Goal: Task Accomplishment & Management: Manage account settings

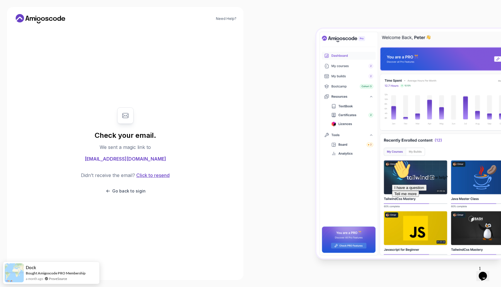
click at [149, 175] on button "Click to resend" at bounding box center [152, 175] width 35 height 7
click at [32, 17] on icon at bounding box center [32, 19] width 5 height 4
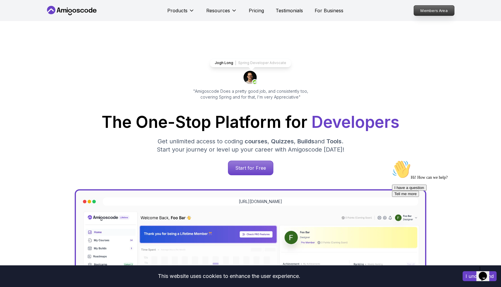
click at [428, 10] on p "Members Area" at bounding box center [434, 11] width 40 height 10
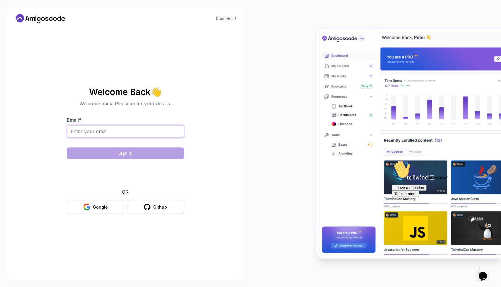
click at [133, 135] on input "Email *" at bounding box center [125, 131] width 117 height 12
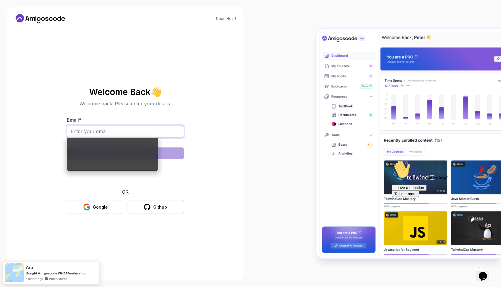
type input "[EMAIL_ADDRESS][DOMAIN_NAME]"
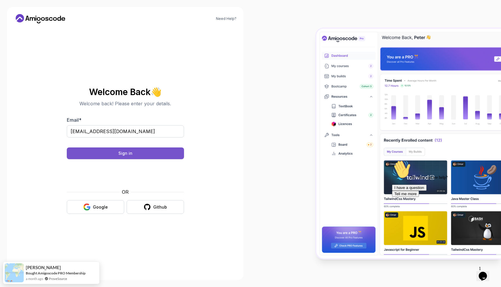
click at [155, 156] on button "Sign in" at bounding box center [125, 154] width 117 height 12
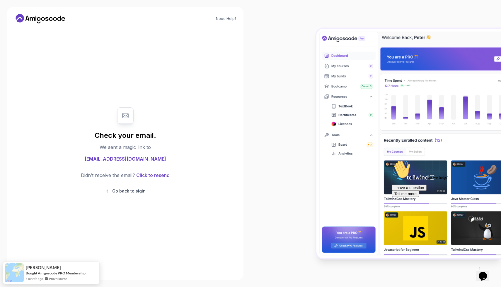
click at [132, 159] on span "[EMAIL_ADDRESS][DOMAIN_NAME]" at bounding box center [125, 159] width 81 height 7
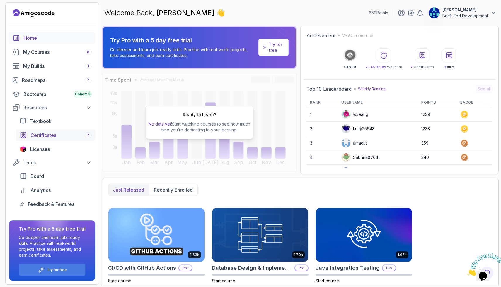
click at [53, 133] on span "Certificates" at bounding box center [43, 135] width 26 height 7
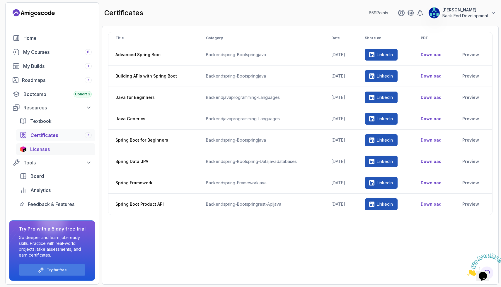
click at [45, 151] on span "Licenses" at bounding box center [40, 149] width 20 height 7
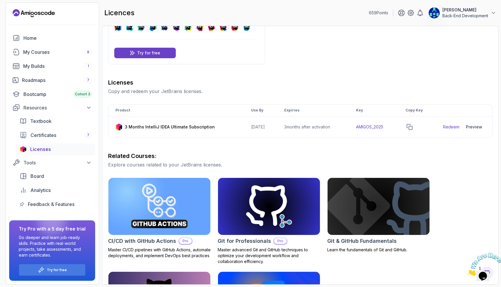
scroll to position [35, 0]
